Goal: Task Accomplishment & Management: Manage account settings

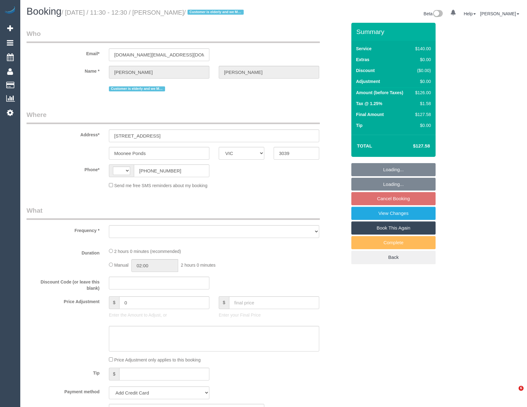
select select "VIC"
select select "string:AU"
select select "string:stripe-pm_1NoKqy2GScqysDRVsan1s9rF"
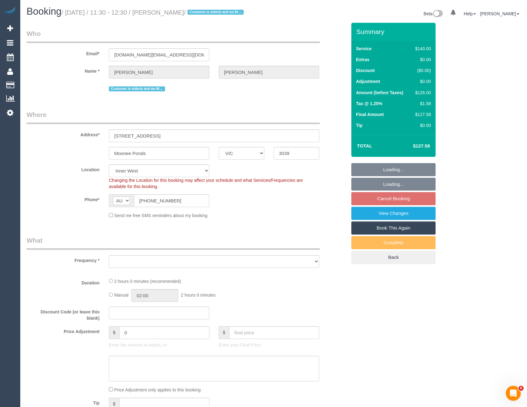
select select "number:28"
select select "number:14"
select select "number:19"
select select "number:24"
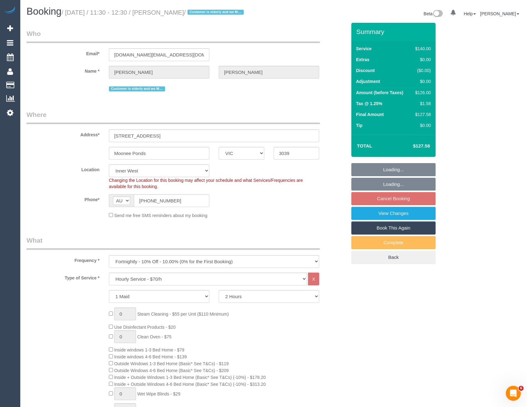
select select "object:930"
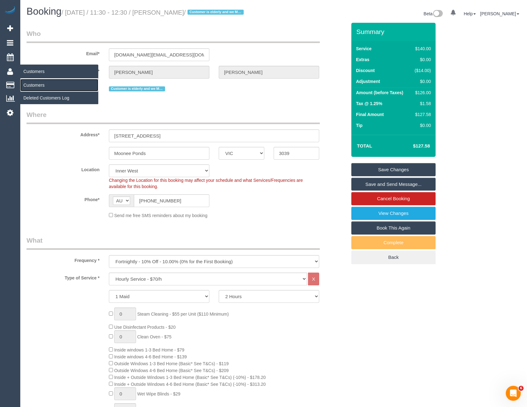
click at [38, 85] on link "Customers" at bounding box center [59, 85] width 78 height 12
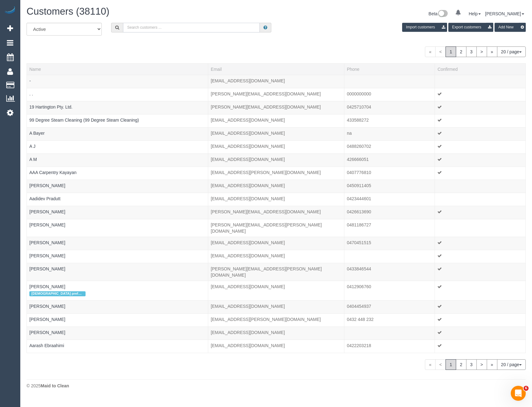
click at [205, 27] on input "text" at bounding box center [191, 28] width 137 height 10
paste input "cheyenne.s.rufatt@gmail.com"
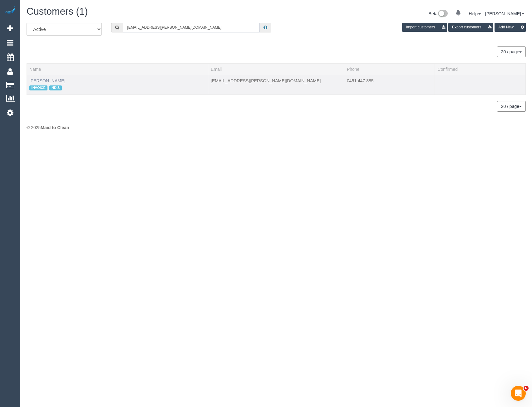
type input "cheyenne.s.rufatt@gmail.com"
click at [52, 80] on link "Omar Muhammad" at bounding box center [47, 80] width 36 height 5
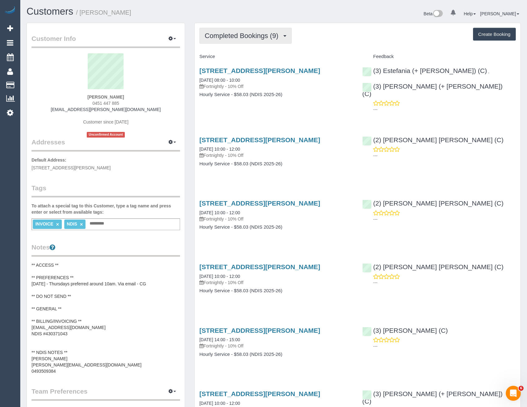
click at [241, 36] on span "Completed Bookings (9)" at bounding box center [243, 36] width 77 height 8
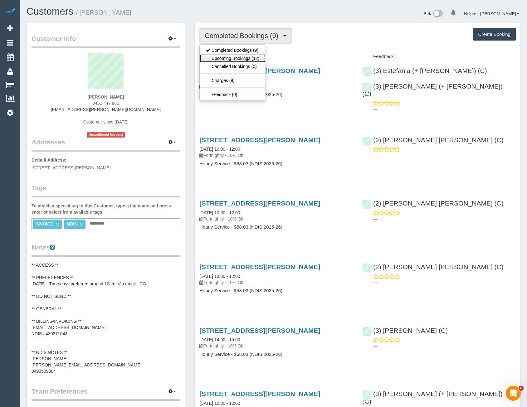
click at [239, 59] on link "Upcoming Bookings (12)" at bounding box center [233, 58] width 66 height 8
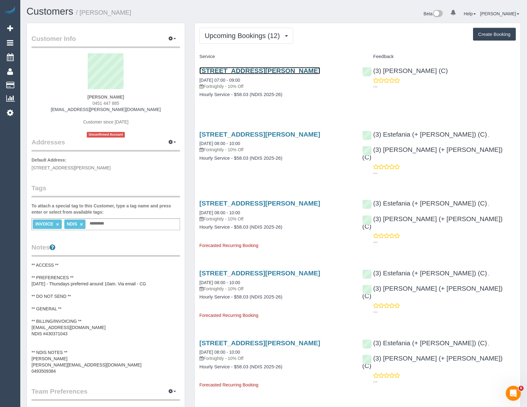
click at [236, 70] on link "1/50 Railway Parade, Pascoe Vale, VIC 3044" at bounding box center [259, 70] width 121 height 7
click at [269, 38] on span "Upcoming Bookings (12)" at bounding box center [244, 36] width 78 height 8
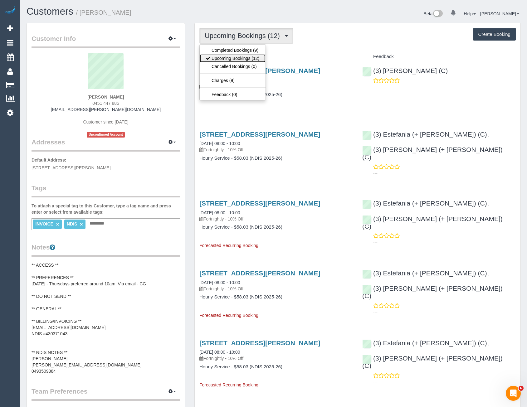
click at [259, 57] on link "Upcoming Bookings (12)" at bounding box center [233, 58] width 66 height 8
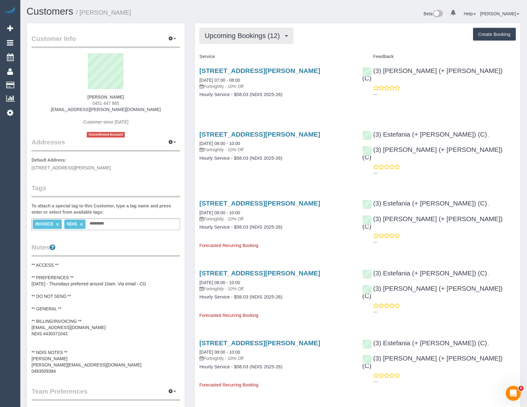
drag, startPoint x: 33, startPoint y: 83, endPoint x: 205, endPoint y: 35, distance: 178.6
click at [33, 83] on link "Customers" at bounding box center [59, 85] width 78 height 12
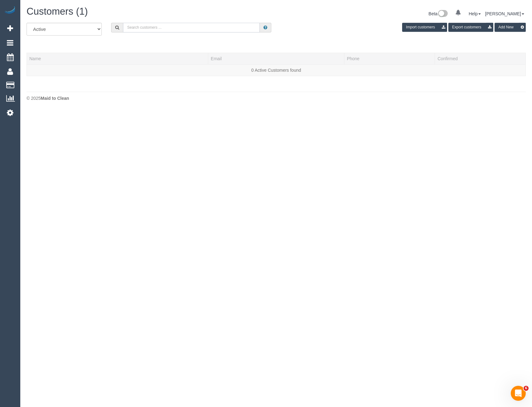
click at [199, 30] on input "text" at bounding box center [191, 28] width 137 height 10
type input "A"
drag, startPoint x: 148, startPoint y: 28, endPoint x: 101, endPoint y: 31, distance: 47.5
click at [101, 31] on div "All Active Archived Asme Import customers Export customers Add New" at bounding box center [276, 31] width 508 height 17
drag, startPoint x: 144, startPoint y: 26, endPoint x: 99, endPoint y: 30, distance: 45.7
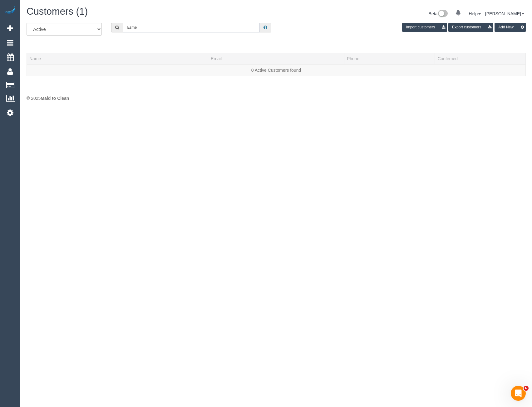
click at [99, 30] on div "All Active Archived Esme Import customers Export customers Add New" at bounding box center [276, 31] width 508 height 17
type input "Asme"
drag, startPoint x: 172, startPoint y: 26, endPoint x: 121, endPoint y: 26, distance: 50.8
click at [121, 26] on div "Asme" at bounding box center [191, 28] width 160 height 10
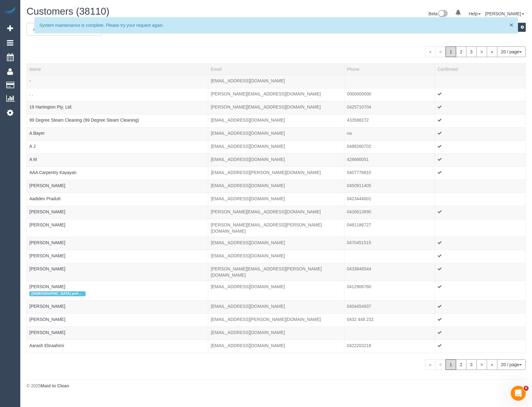
click at [511, 25] on span "×" at bounding box center [511, 24] width 4 height 7
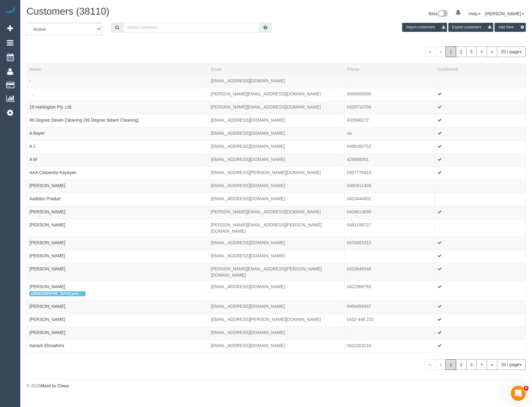
click at [176, 26] on input "text" at bounding box center [191, 28] width 137 height 10
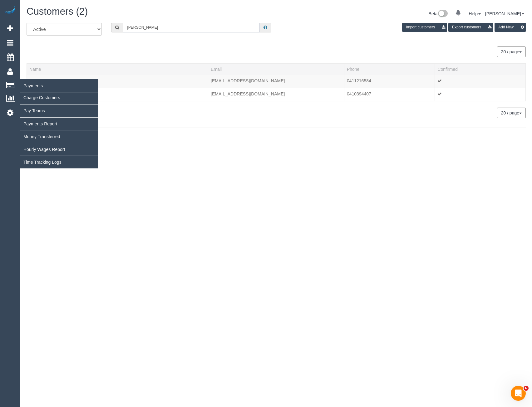
type input "Fiona Cro"
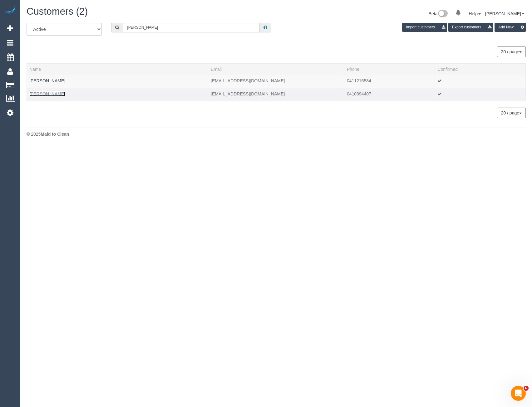
click at [51, 93] on link "Fiona Croyden" at bounding box center [47, 93] width 36 height 5
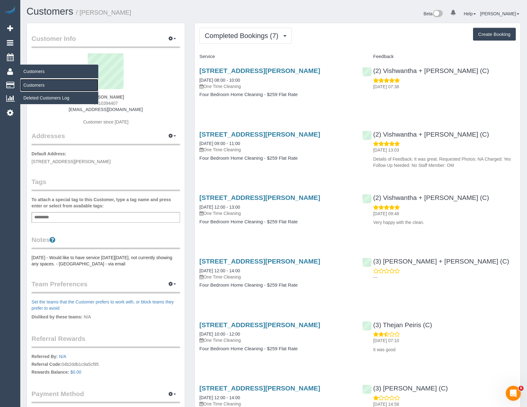
click at [37, 85] on link "Customers" at bounding box center [59, 85] width 78 height 12
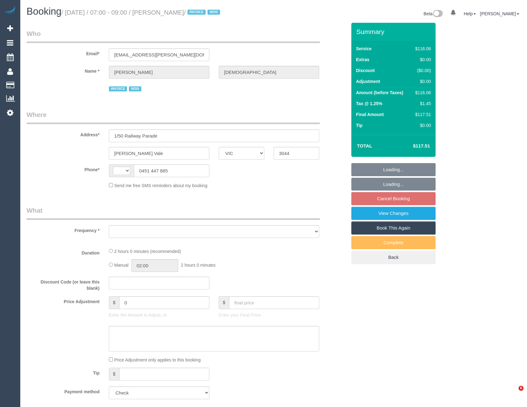
select select "VIC"
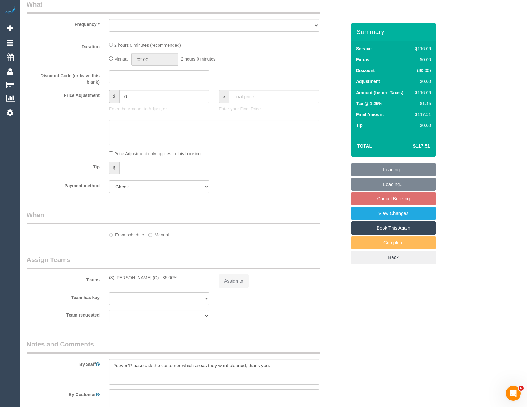
select select "object:278"
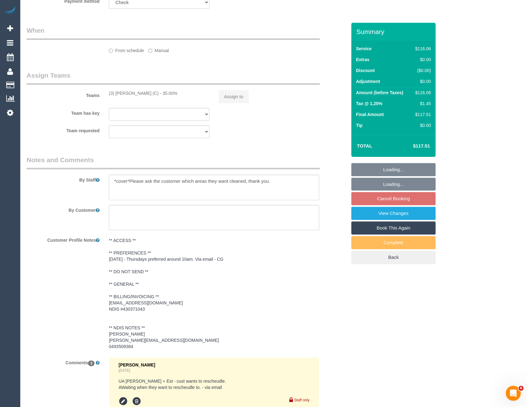
select select "string:AU"
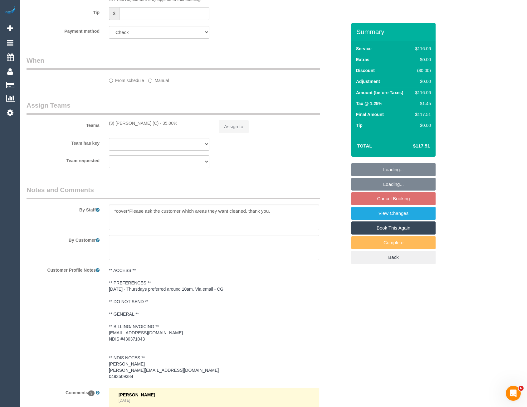
select select "object:735"
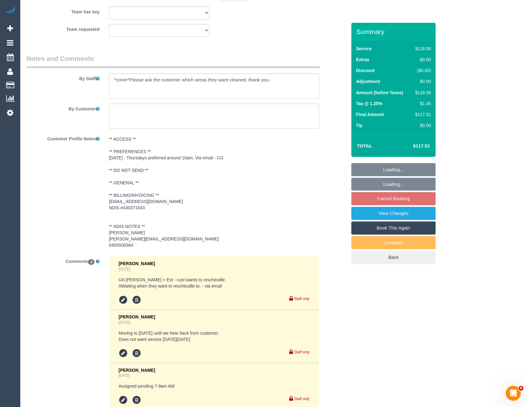
select select "number:27"
select select "number:14"
select select "number:19"
select select "number:36"
select select "number:35"
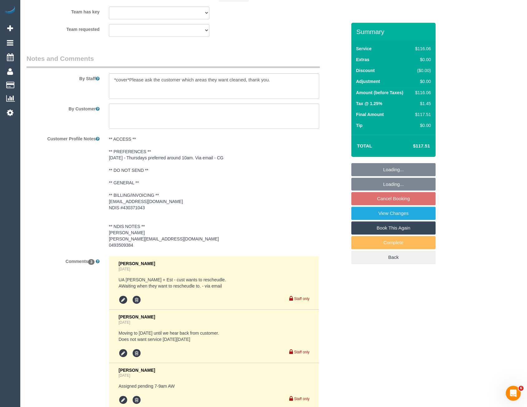
select select "number:12"
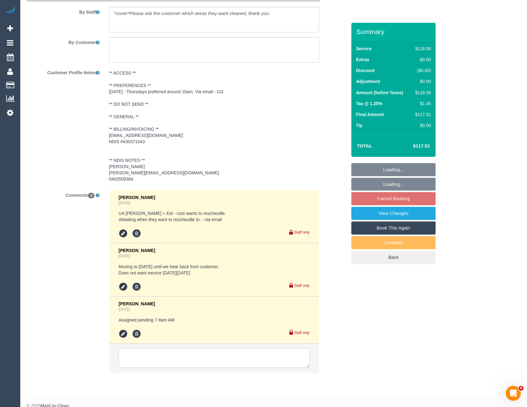
click at [182, 348] on textarea at bounding box center [214, 357] width 191 height 19
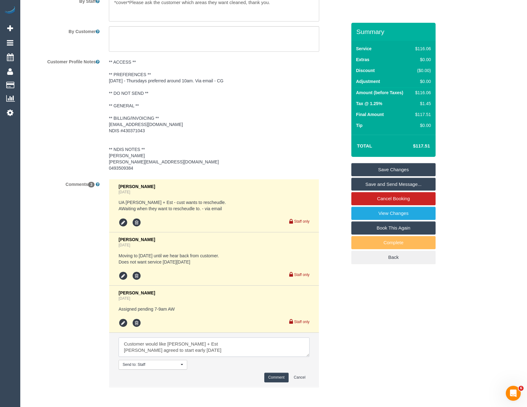
scroll to position [2, 0]
type textarea "Customer would like Juliana + Est Juliana agreed to start early Thurs 15/10 Pen…"
click at [277, 378] on button "Comment" at bounding box center [276, 378] width 24 height 10
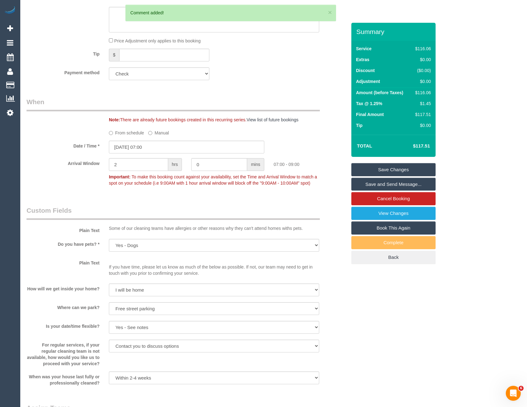
scroll to position [315, 0]
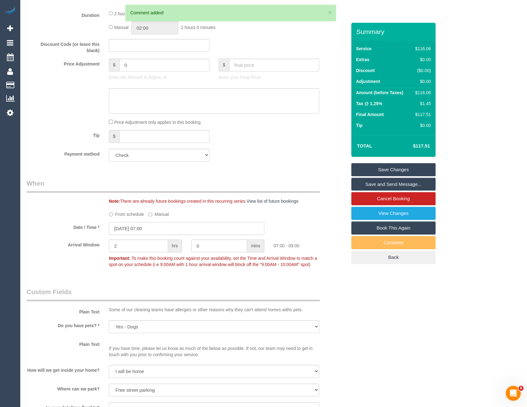
click at [170, 223] on input "15/10/2025 07:00" at bounding box center [186, 228] width 155 height 13
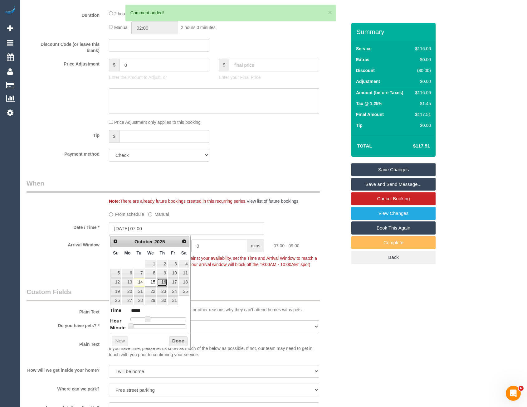
click at [165, 283] on link "16" at bounding box center [162, 282] width 10 height 8
type input "16/10/2025 07:00"
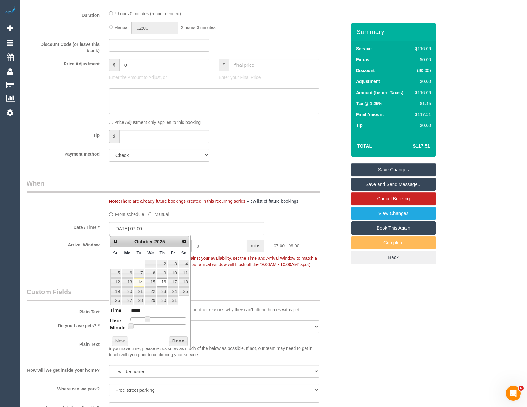
click at [246, 275] on fieldset "When Note: There are already future bookings created in this recurring series. …" at bounding box center [187, 227] width 320 height 96
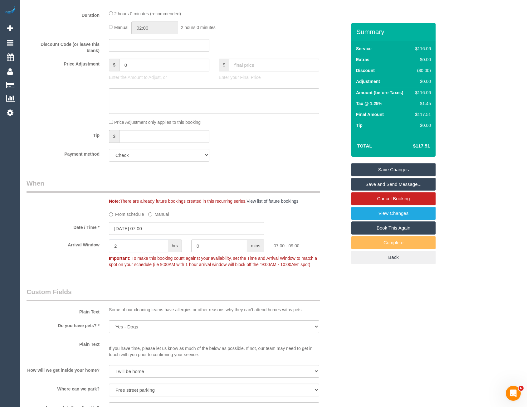
drag, startPoint x: 133, startPoint y: 247, endPoint x: 58, endPoint y: 251, distance: 75.0
click at [59, 251] on div "Arrival Window 2 hrs 0 mins 07:00 - 09:00 Important: To make this booking count…" at bounding box center [186, 255] width 329 height 31
type input "1"
click at [197, 290] on legend "Custom Fields" at bounding box center [173, 294] width 293 height 14
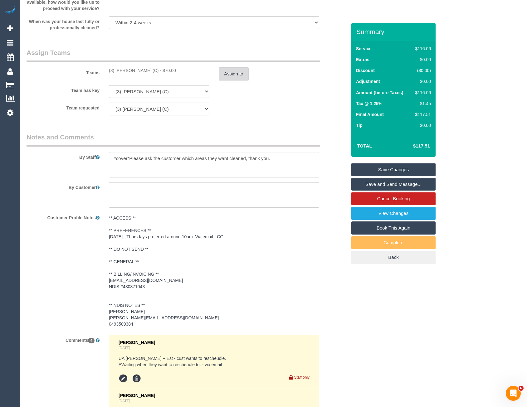
click at [223, 77] on button "Assign to" at bounding box center [234, 73] width 30 height 13
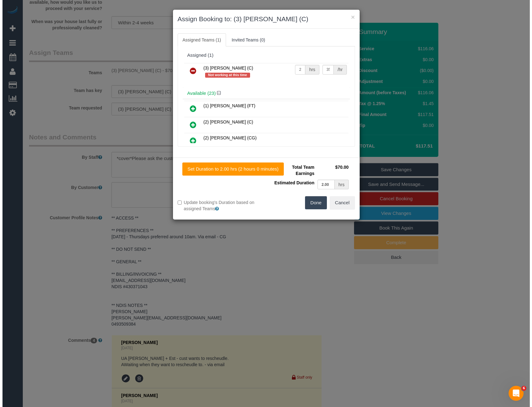
scroll to position [750, 0]
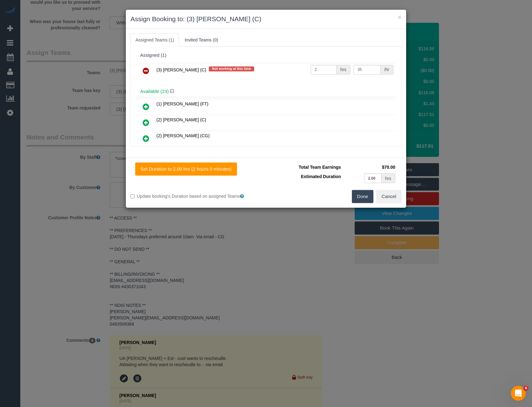
click at [144, 68] on icon at bounding box center [146, 70] width 7 height 7
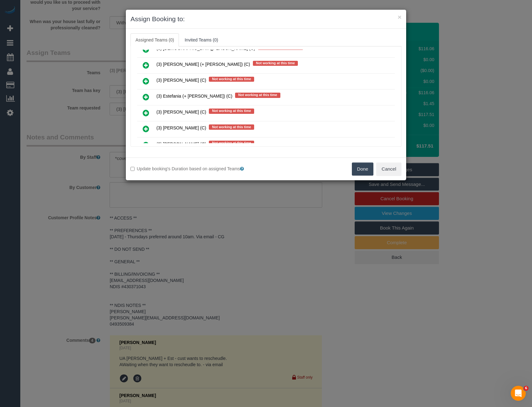
scroll to position [1251, 0]
click at [144, 98] on icon at bounding box center [146, 96] width 7 height 7
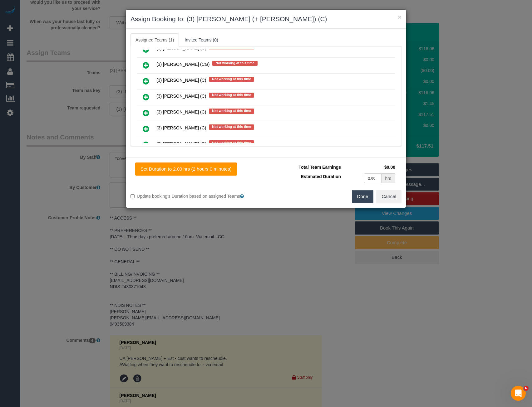
scroll to position [0, 0]
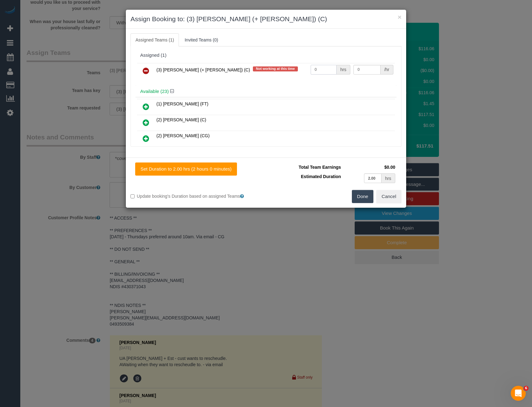
drag, startPoint x: 318, startPoint y: 72, endPoint x: 259, endPoint y: 60, distance: 60.0
click at [287, 75] on tr "(3) Juliana (+ Estefania) (C) Not working at this time 0 hrs 0 /hr" at bounding box center [266, 71] width 258 height 16
type input "2"
type input "35"
click at [358, 197] on button "Done" at bounding box center [363, 196] width 22 height 13
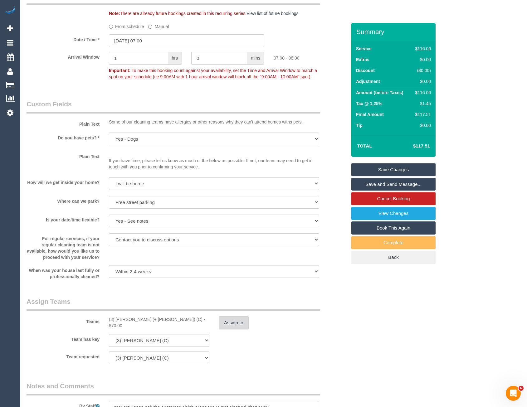
scroll to position [596, 0]
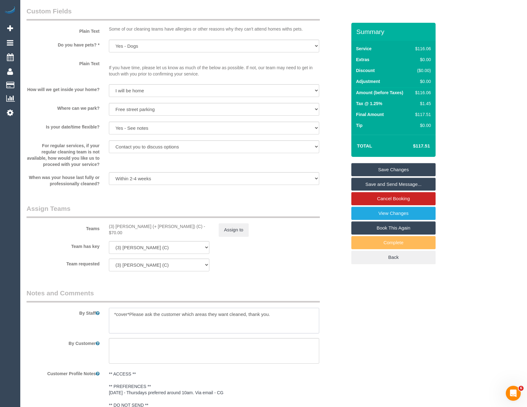
drag, startPoint x: 129, startPoint y: 313, endPoint x: 84, endPoint y: 313, distance: 44.9
click at [84, 313] on div "By Staff" at bounding box center [186, 311] width 329 height 45
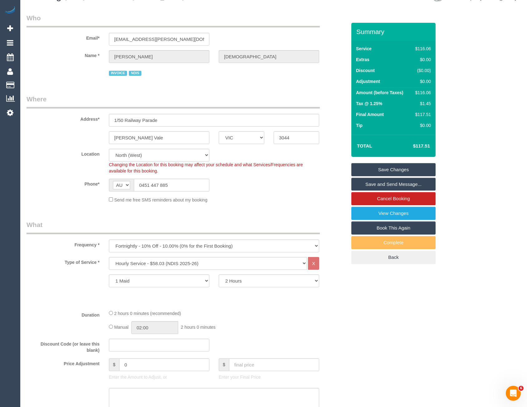
scroll to position [0, 0]
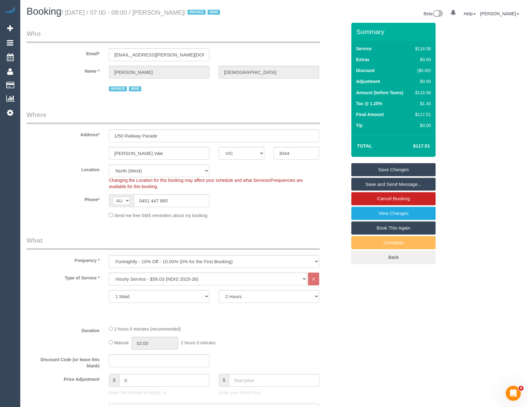
type textarea "Please ask the customer which areas they want cleaned, thank you."
click at [376, 166] on link "Save Changes" at bounding box center [393, 169] width 84 height 13
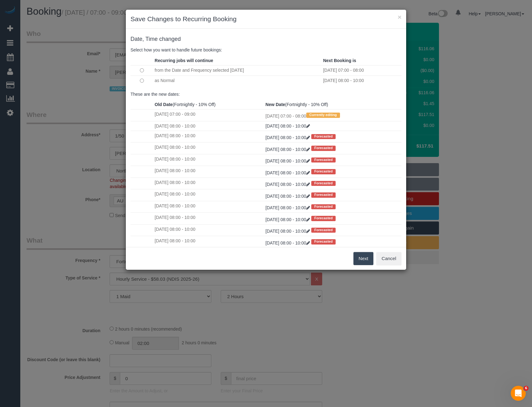
click at [357, 257] on button "Next" at bounding box center [363, 258] width 20 height 13
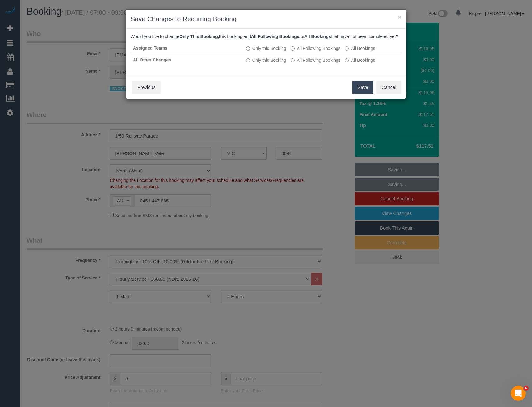
click at [368, 91] on button "Save" at bounding box center [362, 87] width 21 height 13
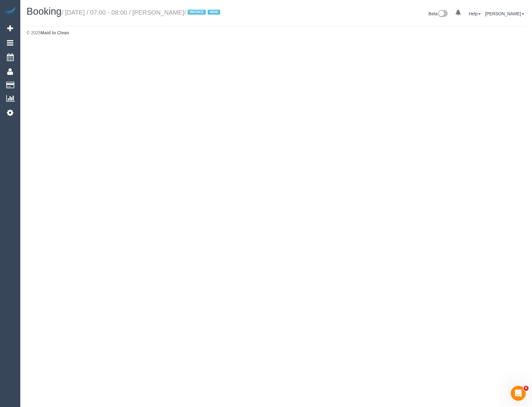
select select "VIC"
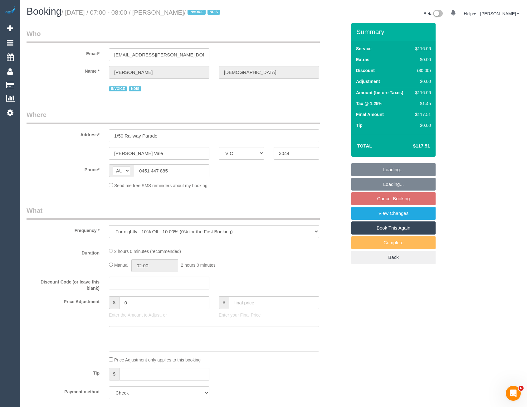
select select "object:6873"
select select "number:27"
select select "number:14"
select select "number:19"
select select "number:36"
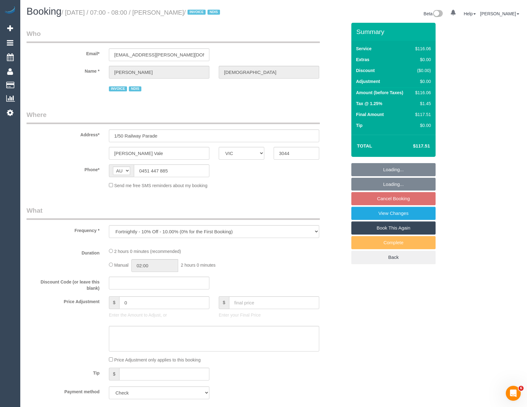
select select "number:35"
select select "number:12"
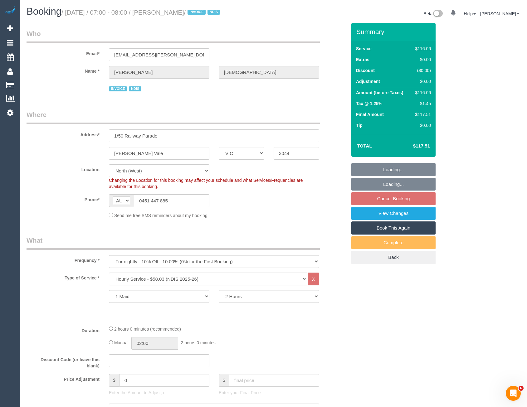
select select "object:7770"
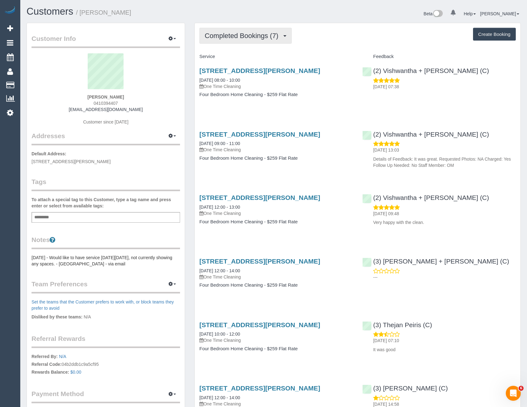
click at [243, 39] on span "Completed Bookings (7)" at bounding box center [243, 36] width 77 height 8
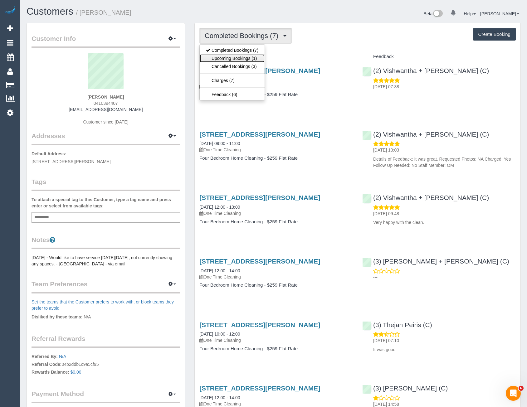
click at [243, 58] on link "Upcoming Bookings (1)" at bounding box center [232, 58] width 65 height 8
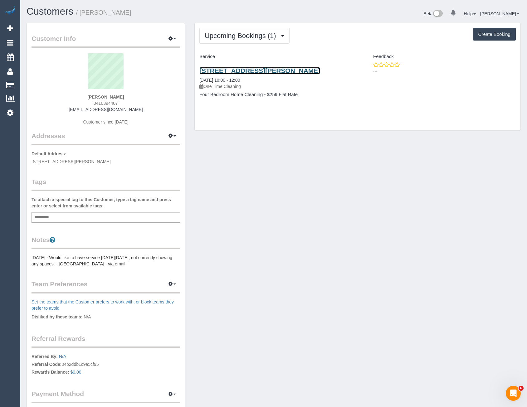
click at [265, 72] on link "23 Mcarthur Road,, Ivanhoe East, VIC 3079" at bounding box center [259, 70] width 121 height 7
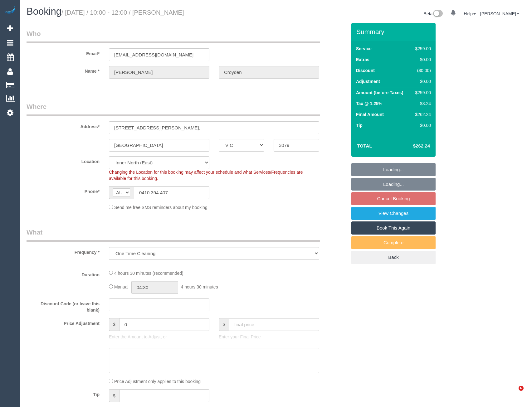
select select "VIC"
select select "string:stripe-pm_1SDLat2GScqysDRVWbX3oO1W"
select select "number:30"
select select "number:14"
select select "number:19"
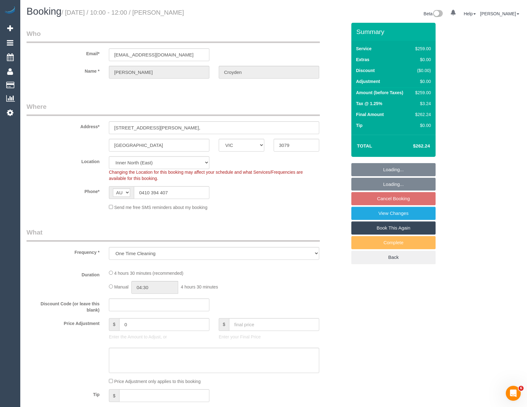
select select "number:25"
select select "number:34"
select select "number:13"
select select "object:728"
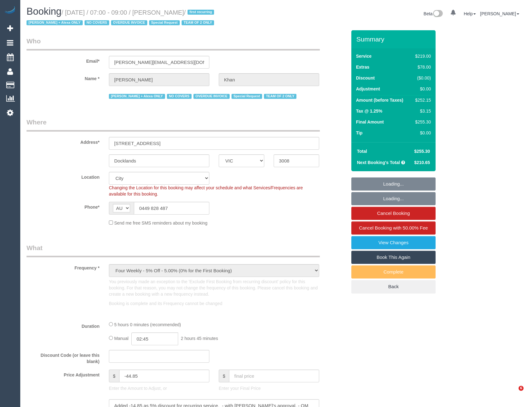
select select "VIC"
select select "string:stripe-pm_1S3trh2GScqysDRV6kx8eRz0"
select select "number:28"
select select "number:14"
select select "number:19"
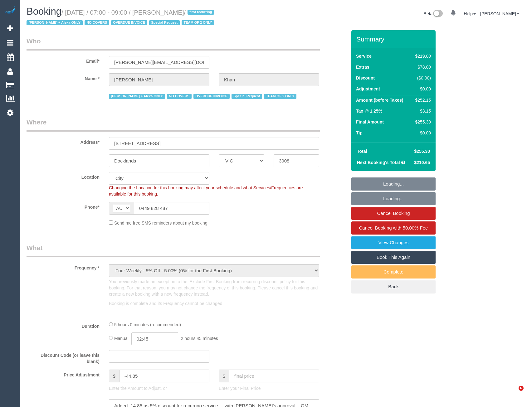
select select "number:23"
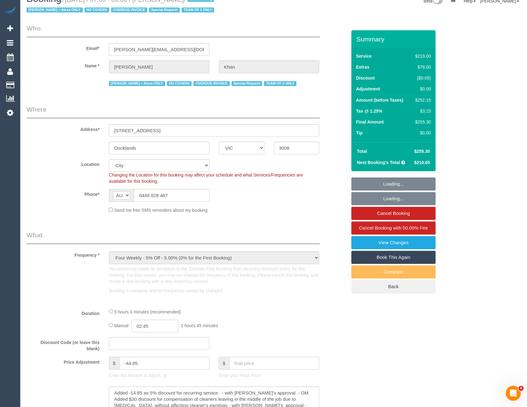
select select "object:765"
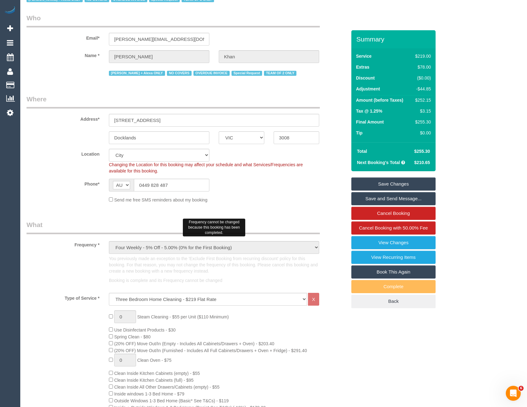
scroll to position [0, 0]
